Goal: Information Seeking & Learning: Learn about a topic

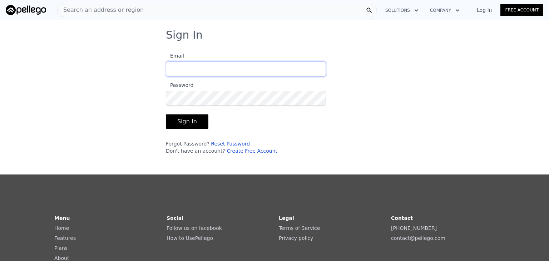
type input "[PERSON_NAME][EMAIL_ADDRESS][DOMAIN_NAME]"
drag, startPoint x: 228, startPoint y: 76, endPoint x: 197, endPoint y: 118, distance: 52.0
click at [197, 118] on form "Email [PERSON_NAME][EMAIL_ADDRESS][DOMAIN_NAME] Password Sign In Forgot Passwor…" at bounding box center [246, 100] width 160 height 107
click at [197, 118] on button "Sign In" at bounding box center [187, 121] width 43 height 14
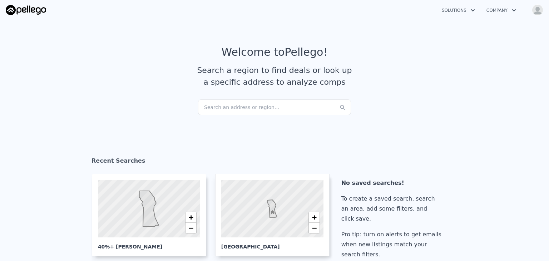
click at [262, 108] on div "Search an address or region..." at bounding box center [274, 107] width 153 height 16
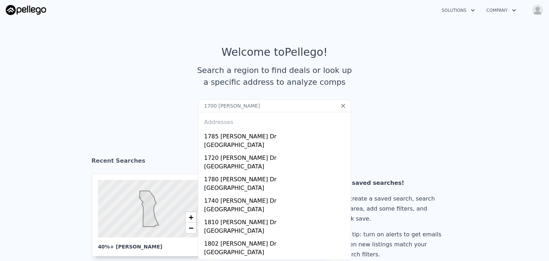
click at [225, 105] on input "1700 [PERSON_NAME]" at bounding box center [274, 105] width 153 height 13
click at [257, 109] on input "1700 [PERSON_NAME] [PERSON_NAME]" at bounding box center [274, 105] width 153 height 13
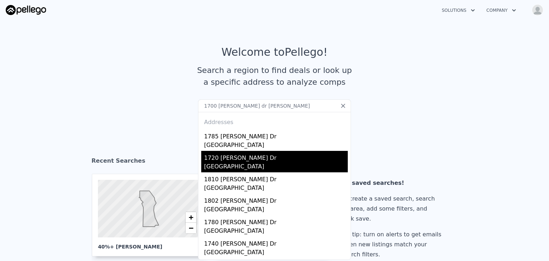
type input "1700 [PERSON_NAME] dr [PERSON_NAME]"
click at [257, 162] on div "[GEOGRAPHIC_DATA]" at bounding box center [276, 167] width 144 height 10
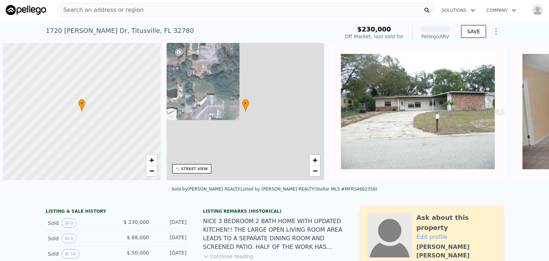
scroll to position [0, 3]
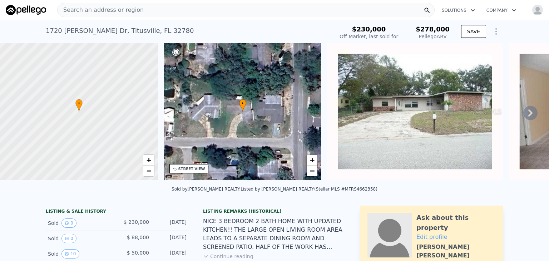
click at [273, 115] on div "• + −" at bounding box center [243, 111] width 158 height 137
